Goal: Information Seeking & Learning: Learn about a topic

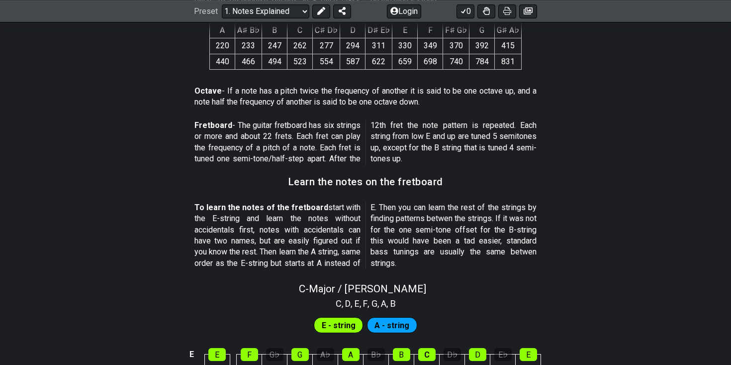
scroll to position [710, 0]
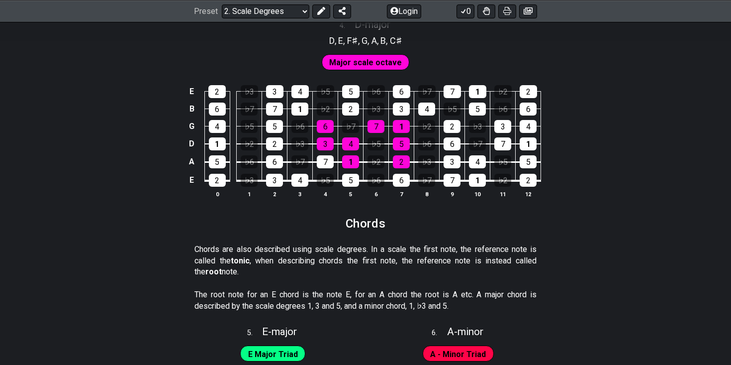
scroll to position [1341, 0]
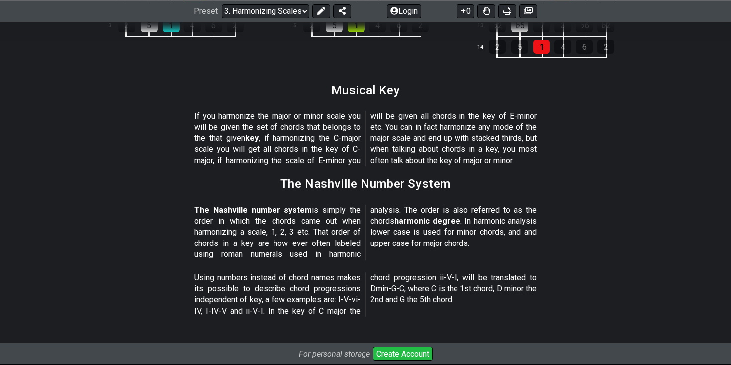
scroll to position [1191, 0]
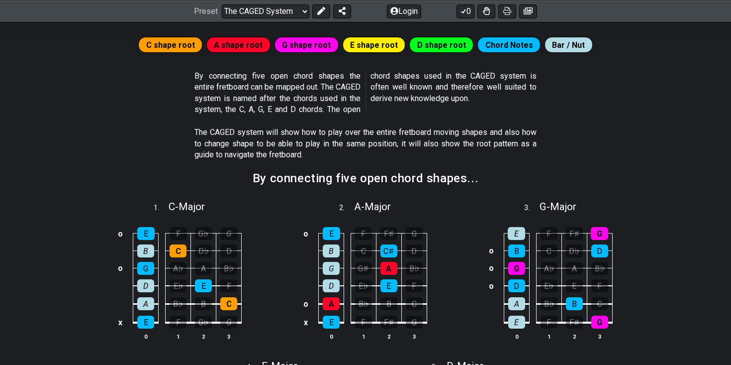
scroll to position [194, 0]
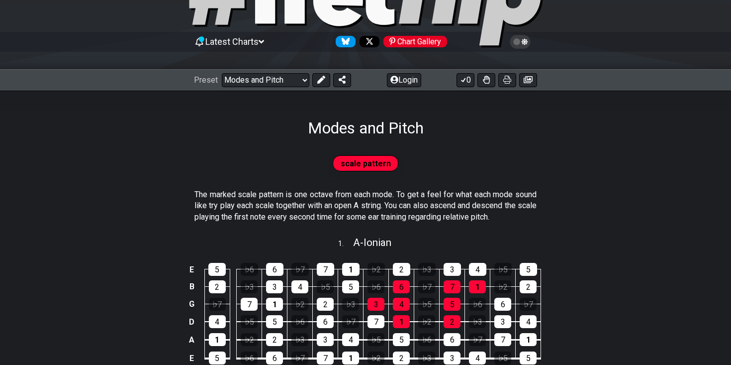
scroll to position [77, 0]
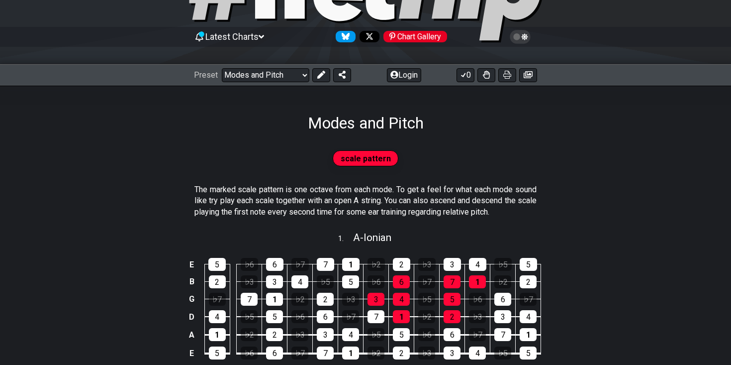
click at [274, 67] on div "Preset Welcome to #fretflip! Initial Preset Custom Preset Minor Pentatonic Majo…" at bounding box center [365, 75] width 731 height 22
click at [274, 78] on select "Welcome to #fretflip! Initial Preset Custom Preset Minor Pentatonic Major Penta…" at bounding box center [266, 75] width 88 height 14
click at [222, 68] on select "Welcome to #fretflip! Initial Preset Custom Preset Minor Pentatonic Major Penta…" at bounding box center [266, 75] width 88 height 14
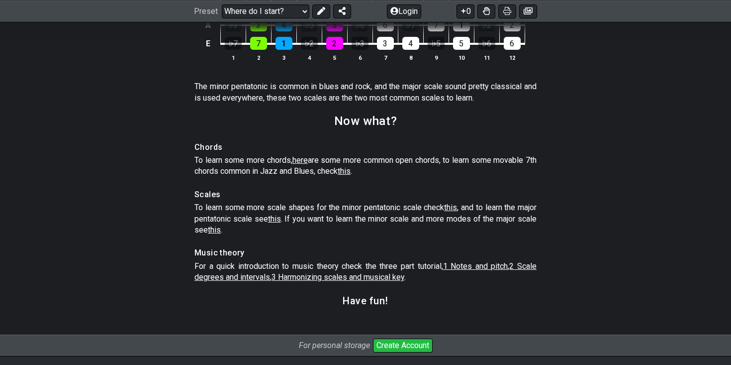
scroll to position [1412, 0]
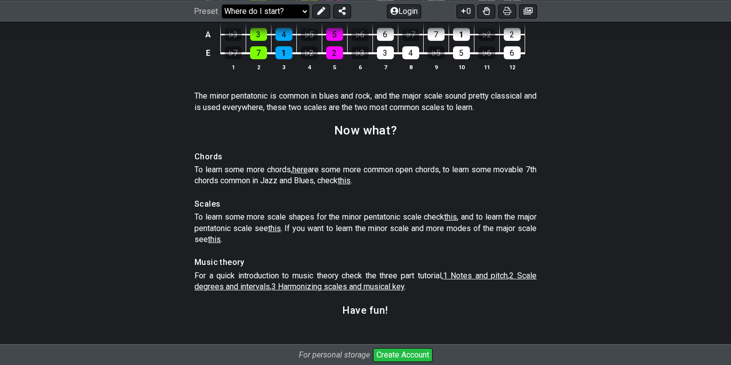
click at [298, 11] on select "Welcome to #fretflip! Initial Preset Custom Preset Minor Pentatonic Major Penta…" at bounding box center [266, 11] width 88 height 14
click at [222, 18] on select "Welcome to #fretflip! Initial Preset Custom Preset Minor Pentatonic Major Penta…" at bounding box center [266, 11] width 88 height 14
select select "/welcome"
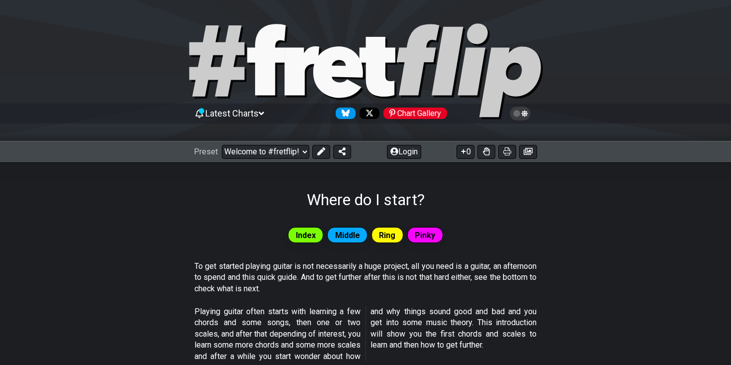
select select "C"
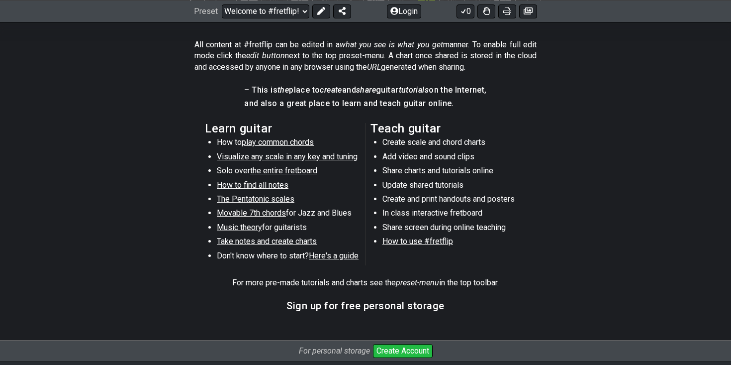
scroll to position [464, 0]
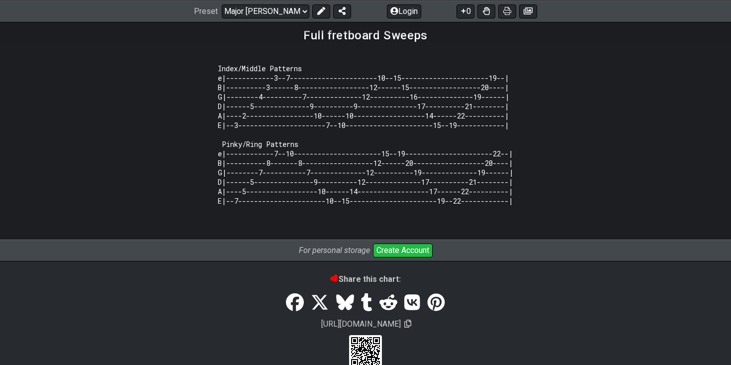
scroll to position [1199, 0]
